Goal: Task Accomplishment & Management: Complete application form

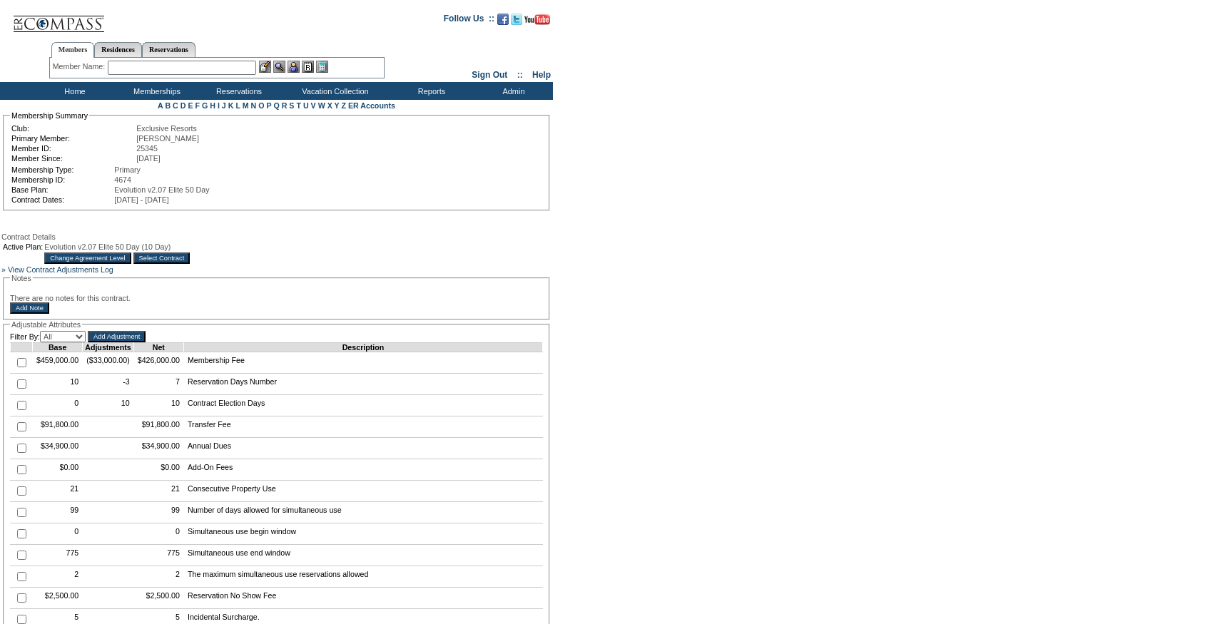
click at [28, 395] on td at bounding box center [22, 384] width 22 height 21
click at [22, 389] on input "checkbox" at bounding box center [21, 383] width 9 height 9
checkbox input "true"
click at [131, 342] on input "Add Adjustment" at bounding box center [117, 336] width 58 height 11
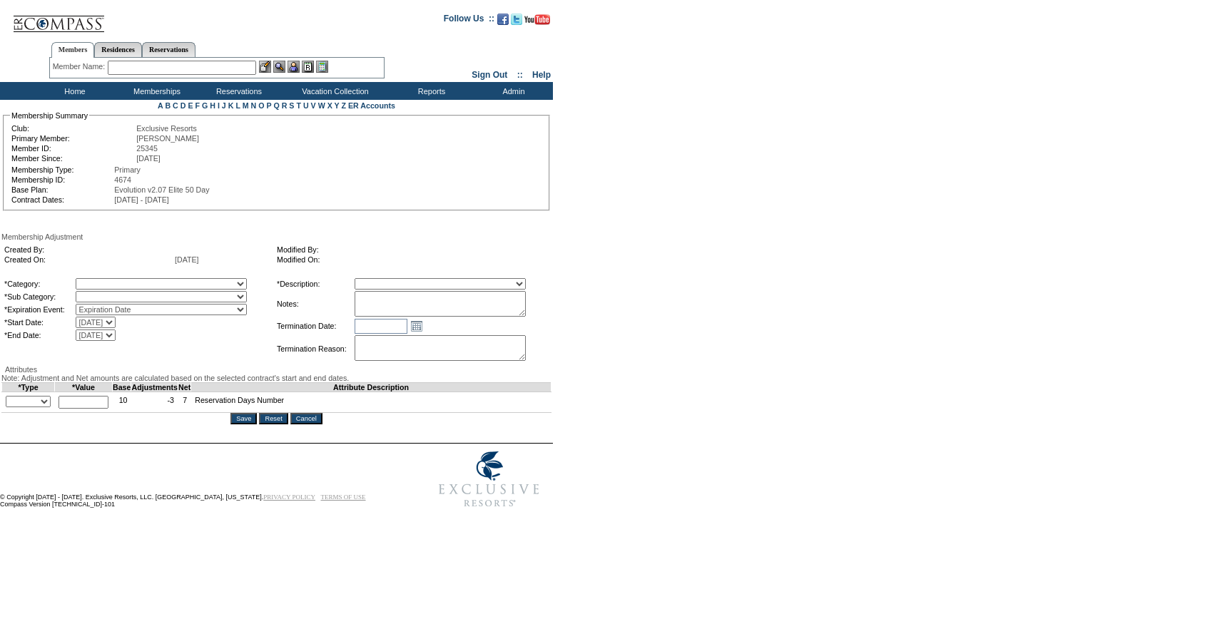
click at [511, 316] on textarea at bounding box center [440, 304] width 171 height 26
type textarea "Per Michelle Burton's case 10/2/25 and Pete/Natalie approval, rolling 7 days fr…"
click at [245, 287] on select "A La Carte Days Contract Election Days Converted Days Coronavirus Other Referra…" at bounding box center [161, 283] width 171 height 11
select select "781"
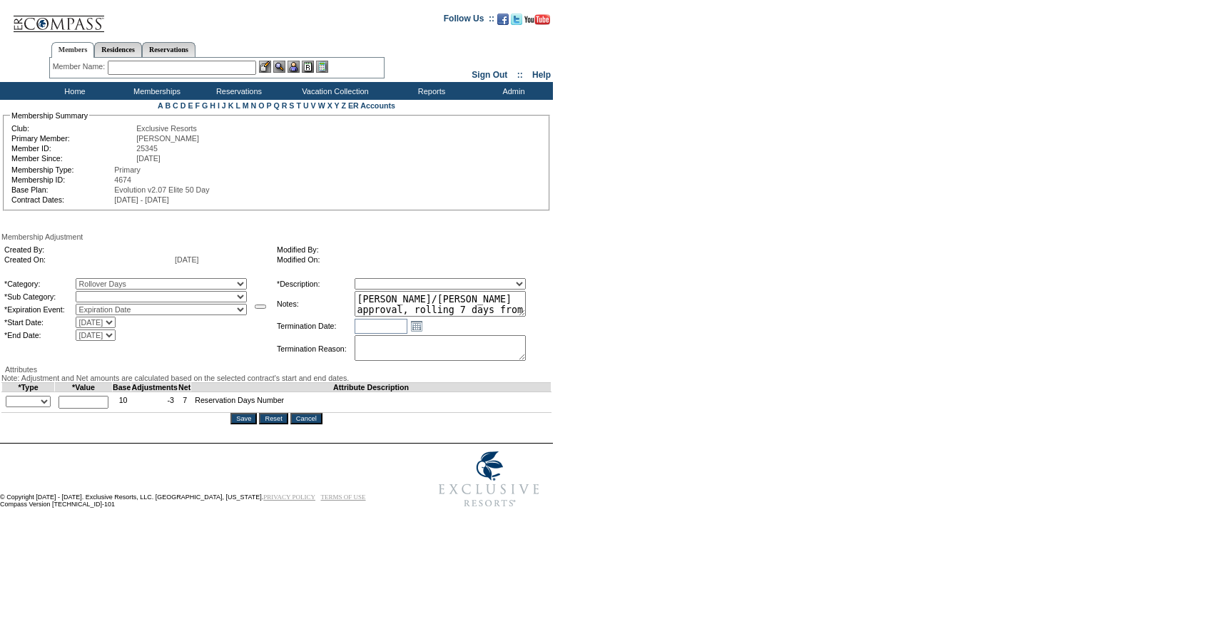
click at [105, 280] on select "A La Carte Days Contract Election Days Converted Days Coronavirus Other Referra…" at bounding box center [161, 283] width 171 height 11
click at [143, 300] on select at bounding box center [161, 296] width 171 height 11
